Goal: Transaction & Acquisition: Purchase product/service

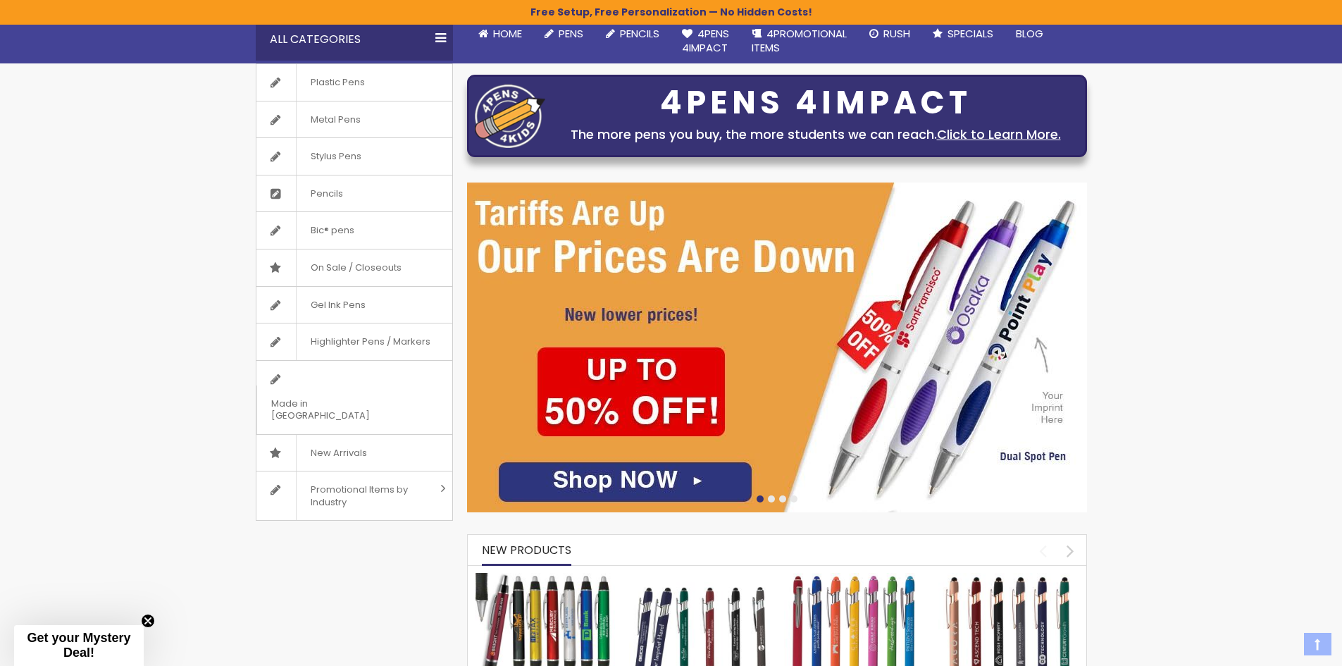
scroll to position [141, 0]
click at [628, 464] on img at bounding box center [777, 347] width 620 height 330
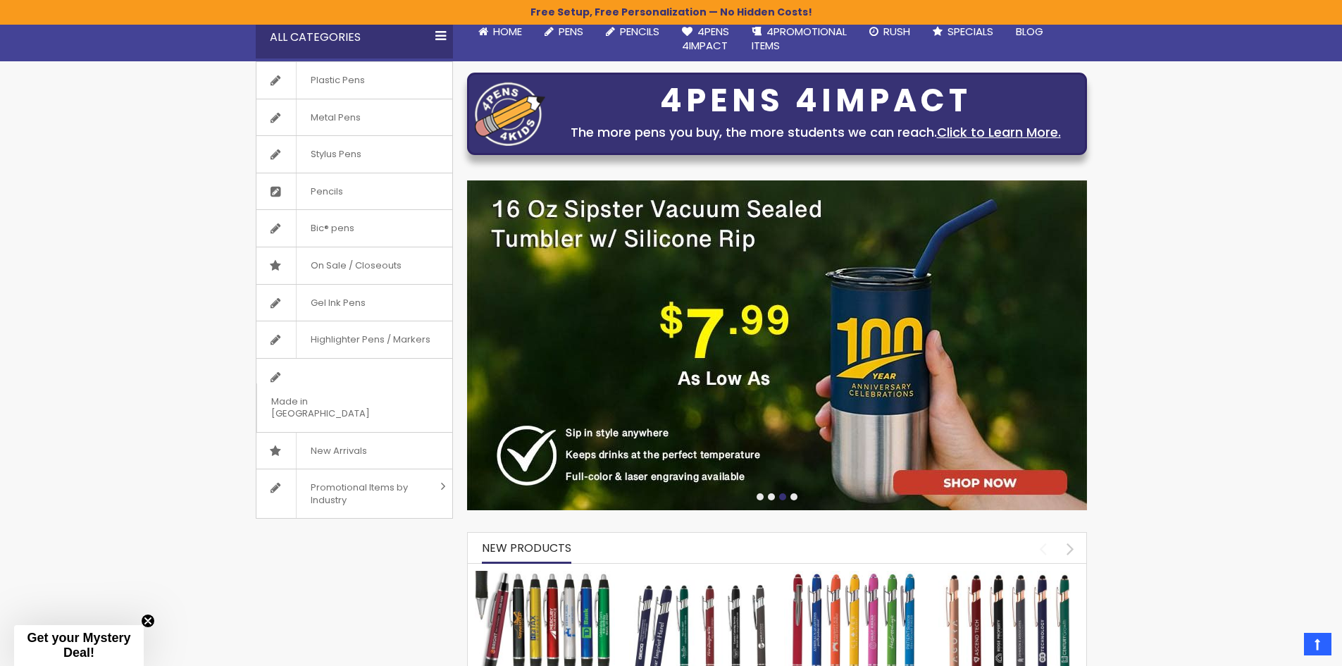
scroll to position [0, 0]
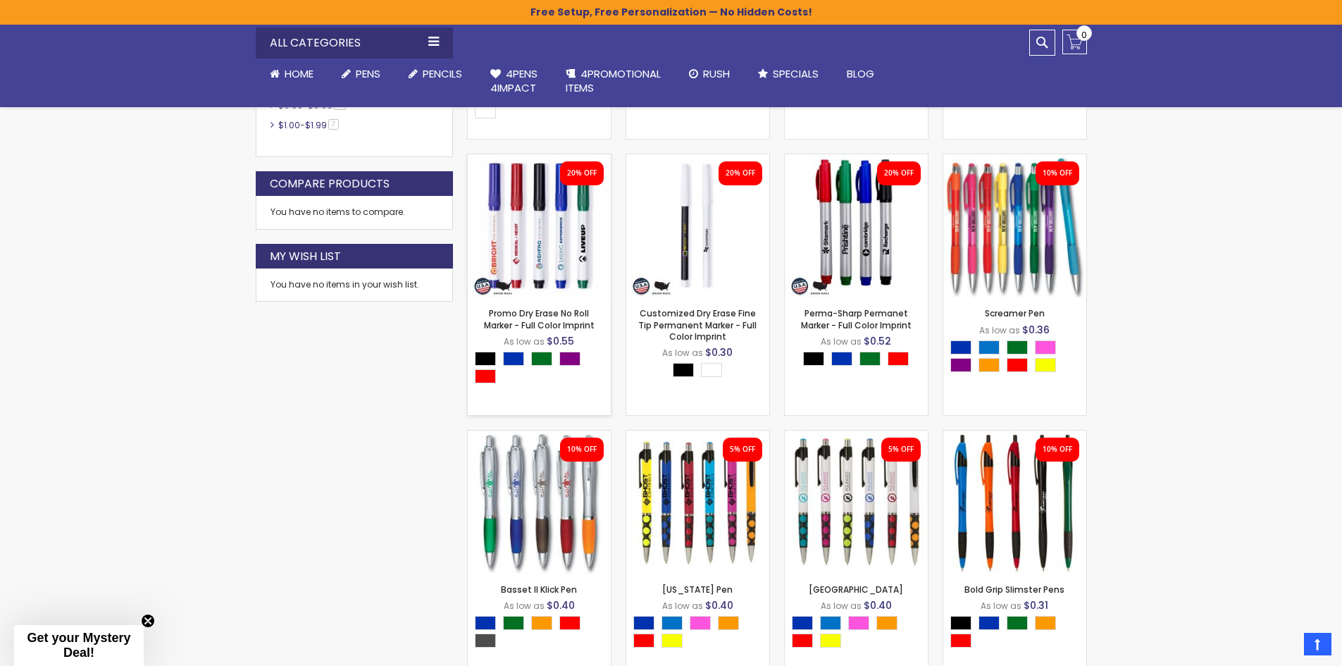
scroll to position [800, 0]
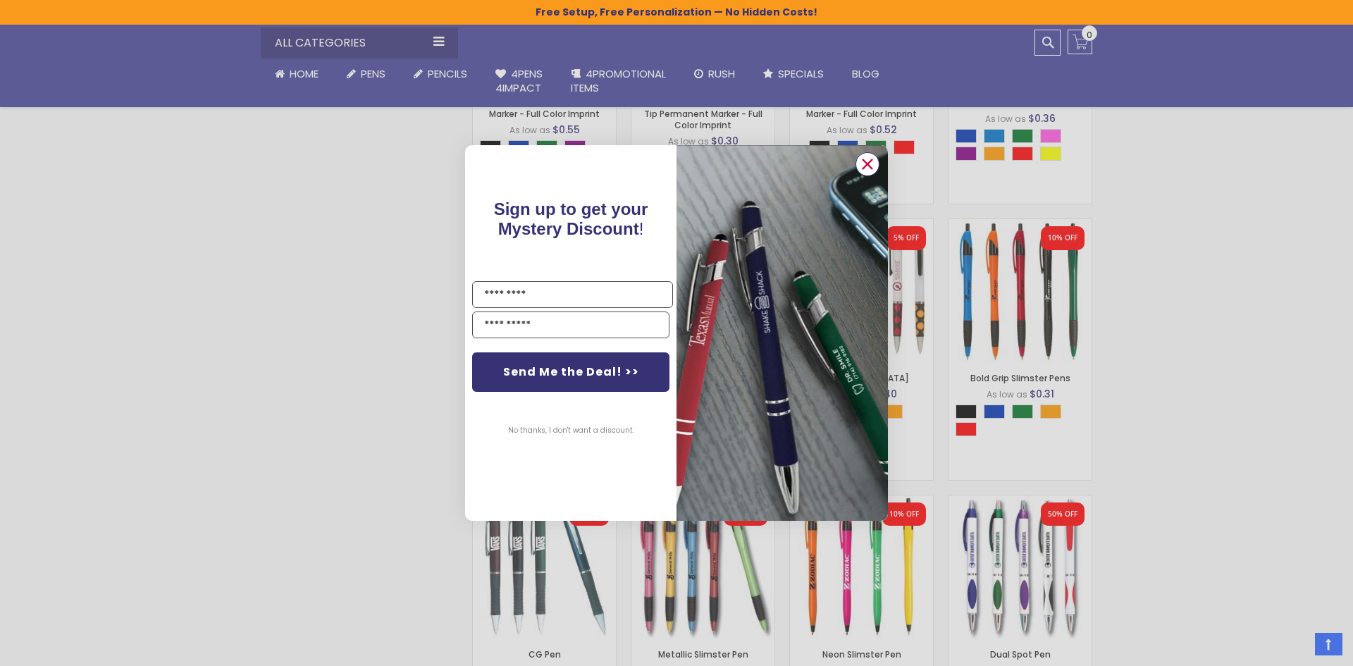
click at [865, 168] on circle "Close dialog" at bounding box center [867, 164] width 21 height 21
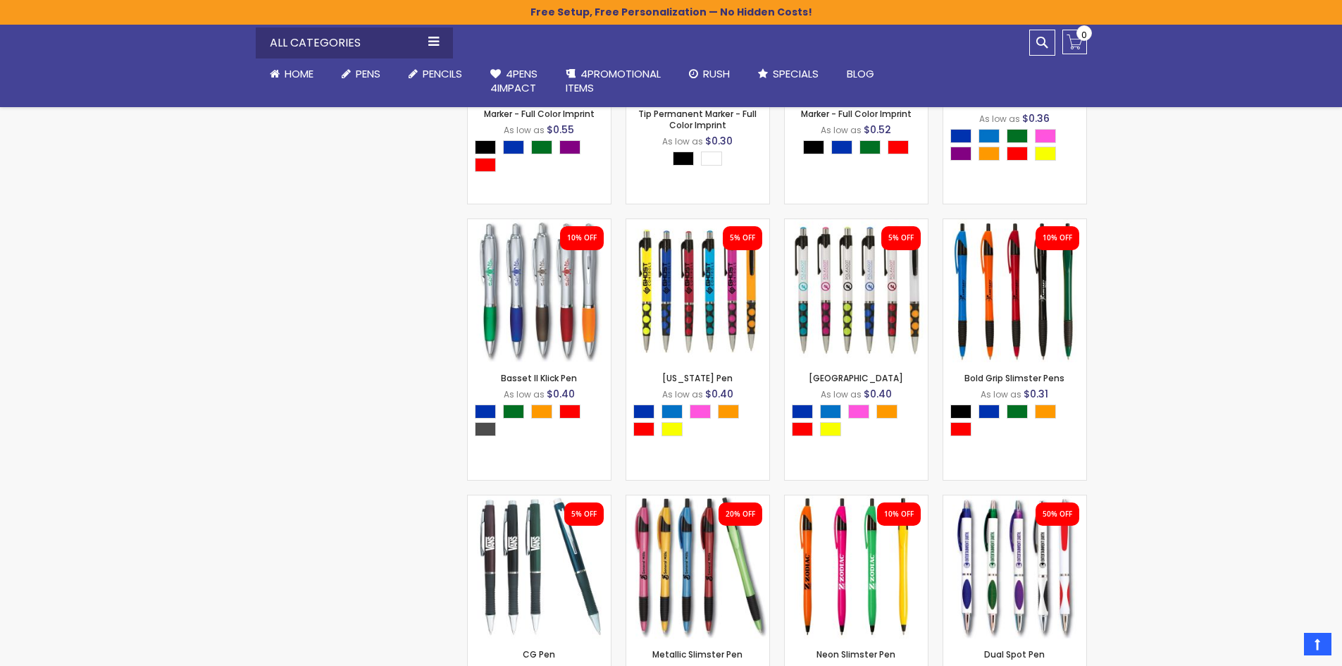
click at [259, 466] on div "Checkout as a new customer Creating an account has many benefits: See order and…" at bounding box center [672, 501] width 846 height 1772
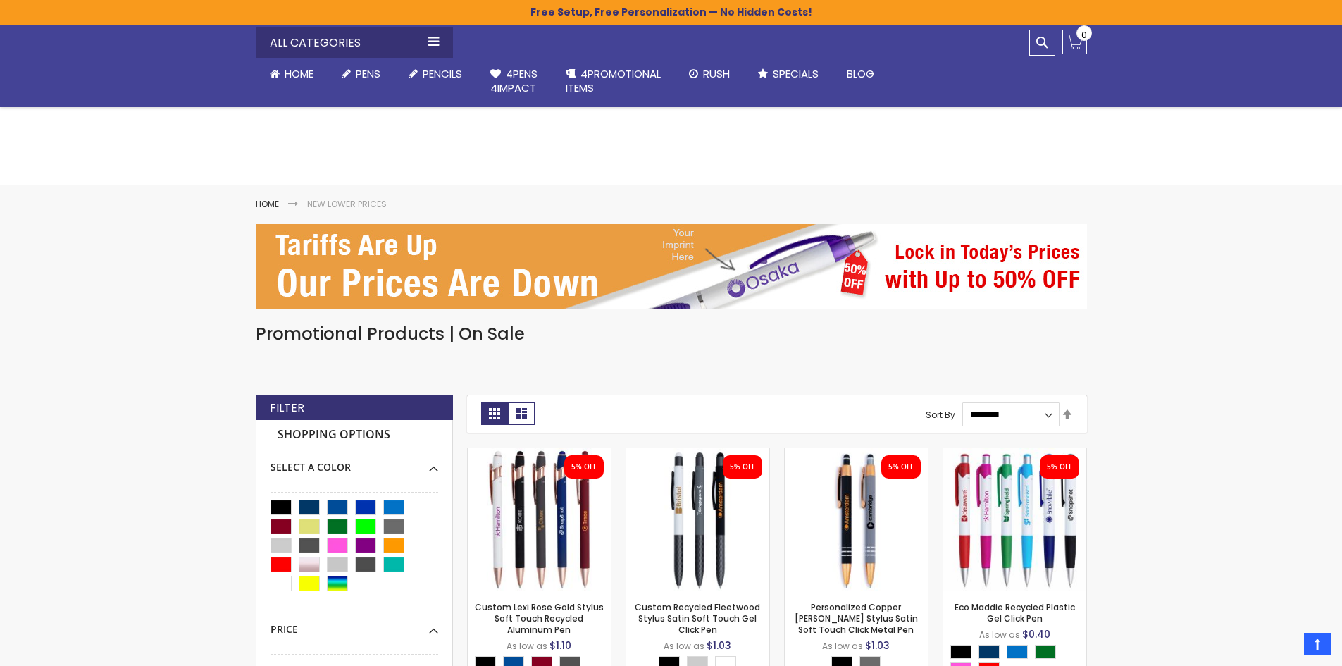
scroll to position [0, 0]
